Goal: Task Accomplishment & Management: Complete application form

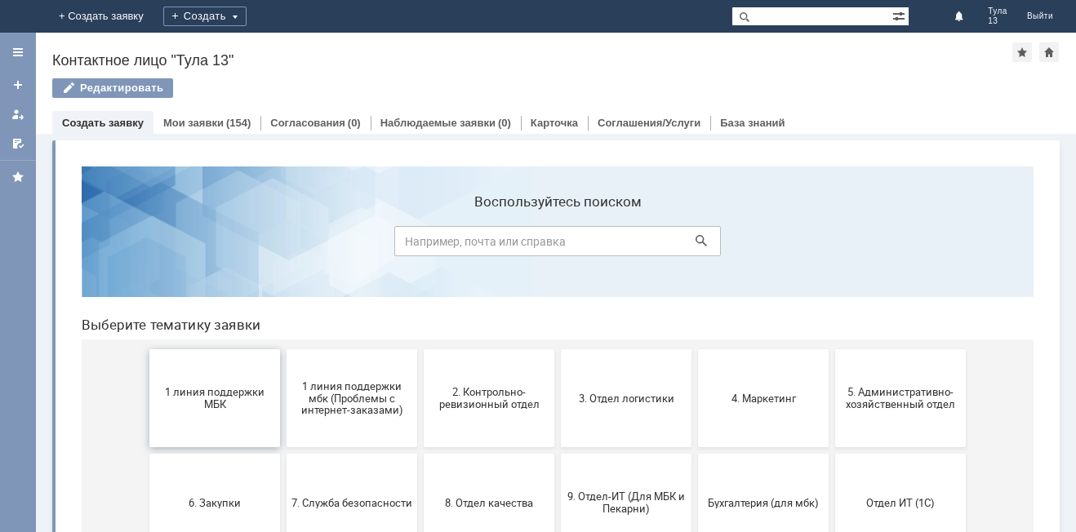
click at [238, 410] on span "1 линия поддержки МБК" at bounding box center [214, 398] width 121 height 24
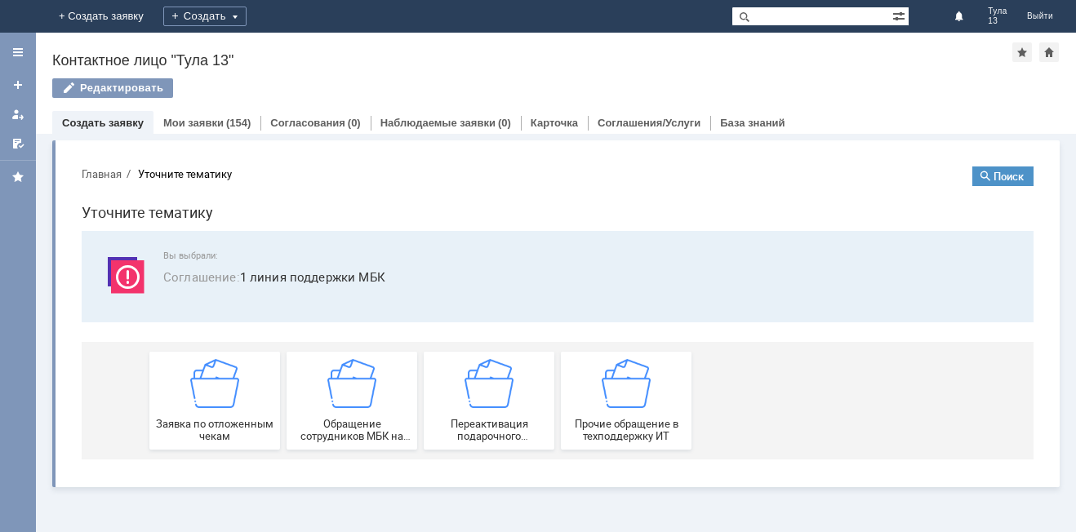
click at [238, 410] on div "Заявка по отложенным чекам" at bounding box center [214, 400] width 121 height 83
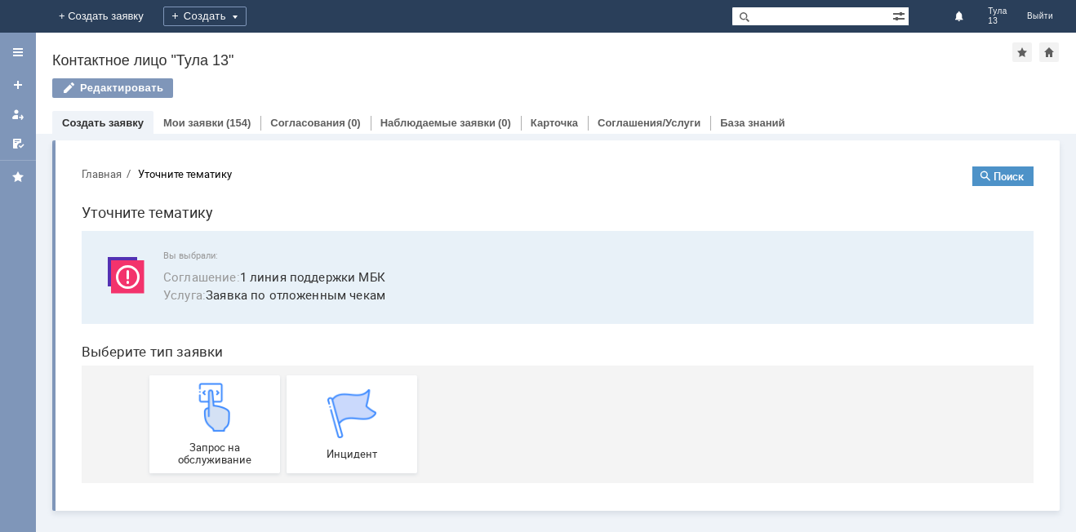
click at [238, 410] on img at bounding box center [214, 407] width 49 height 49
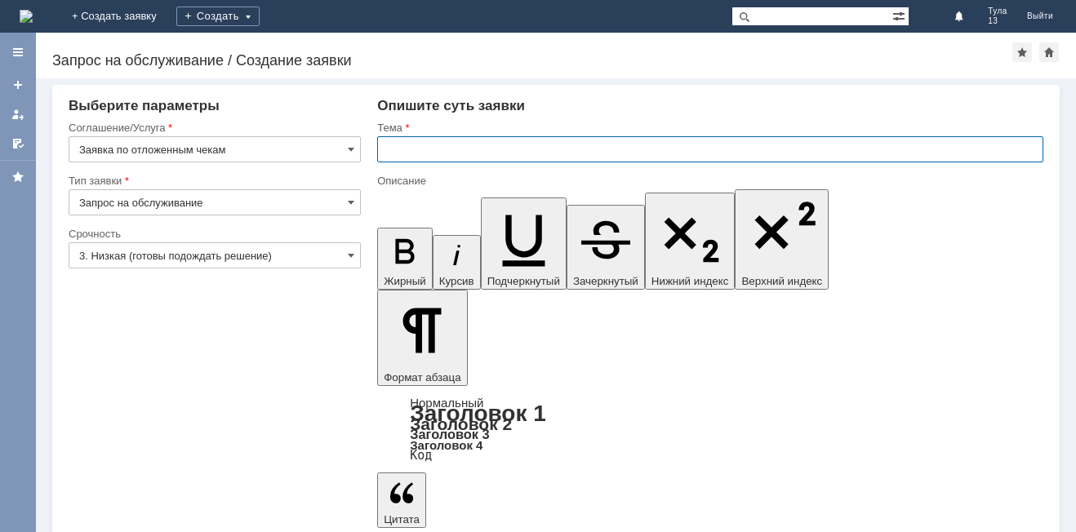
click at [534, 149] on input "text" at bounding box center [710, 149] width 666 height 26
type input "мбк тула 13, отложенные чеки"
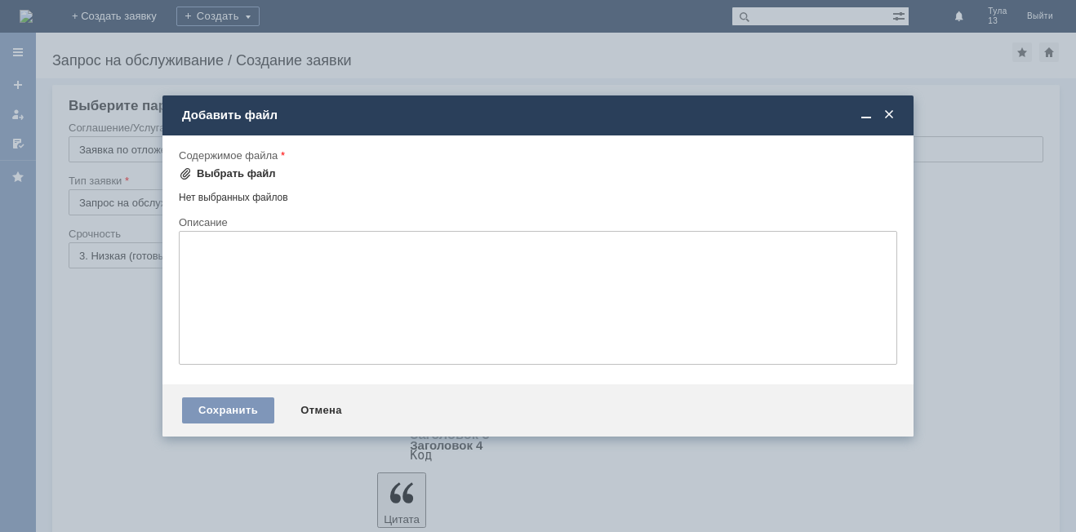
click at [253, 172] on div "Выбрать файл" at bounding box center [236, 173] width 79 height 13
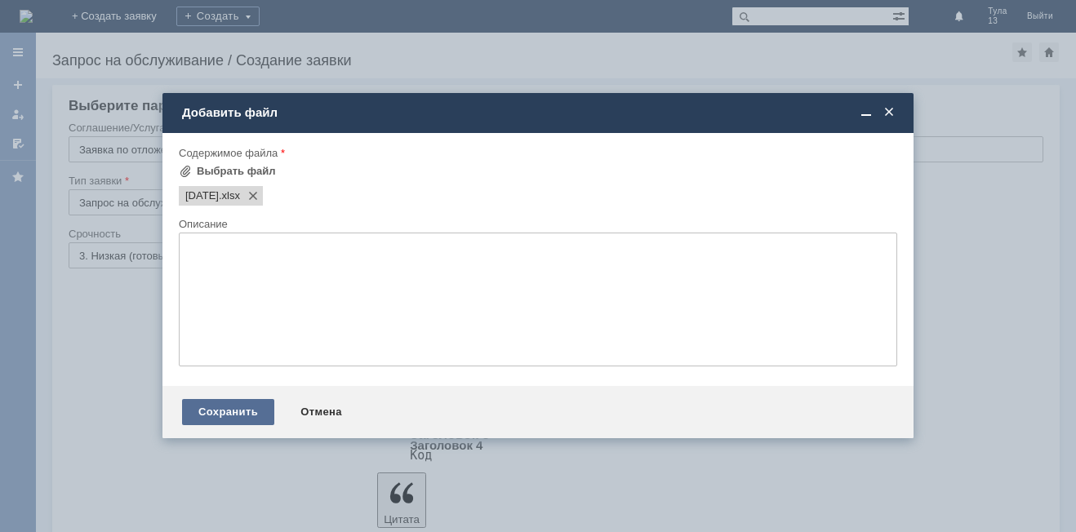
click at [226, 420] on div "Сохранить" at bounding box center [228, 412] width 92 height 26
